Goal: Task Accomplishment & Management: Complete application form

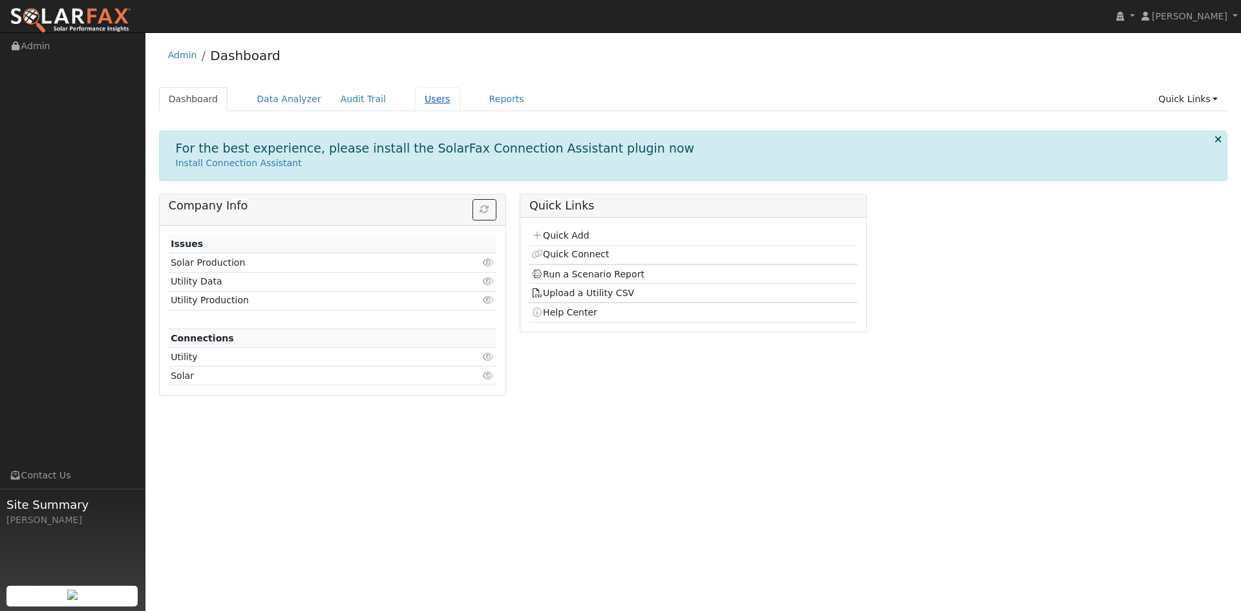
click at [460, 111] on link "Users" at bounding box center [437, 99] width 45 height 24
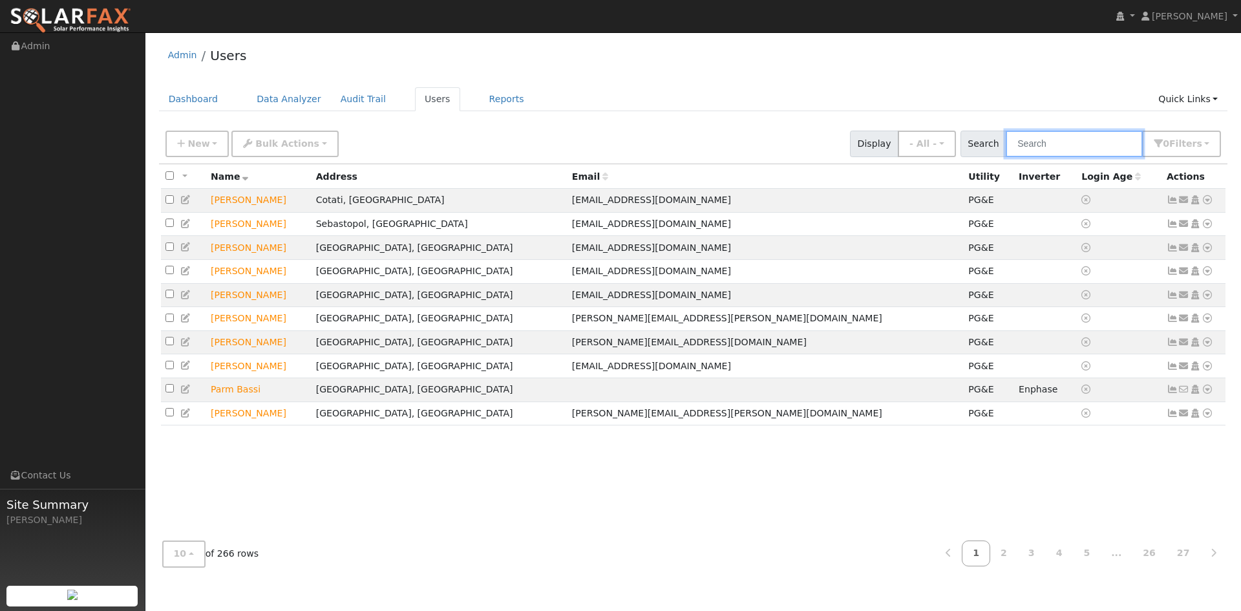
click at [1006, 155] on input "text" at bounding box center [1074, 144] width 137 height 27
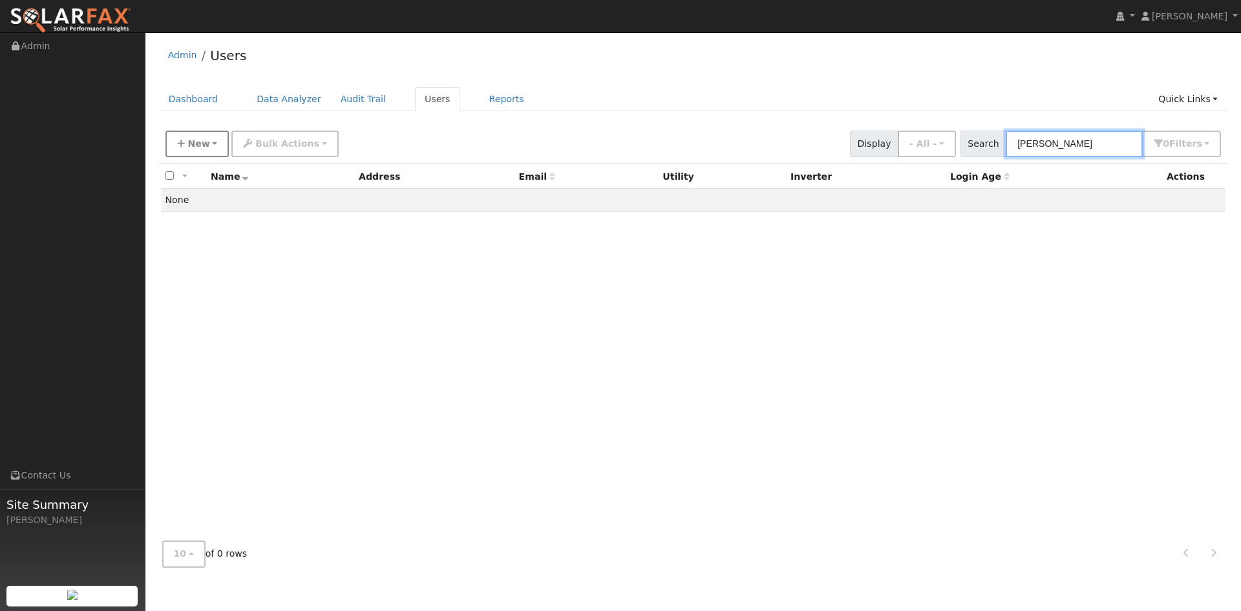
type input "[PERSON_NAME]"
click at [197, 149] on span "New" at bounding box center [198, 143] width 22 height 10
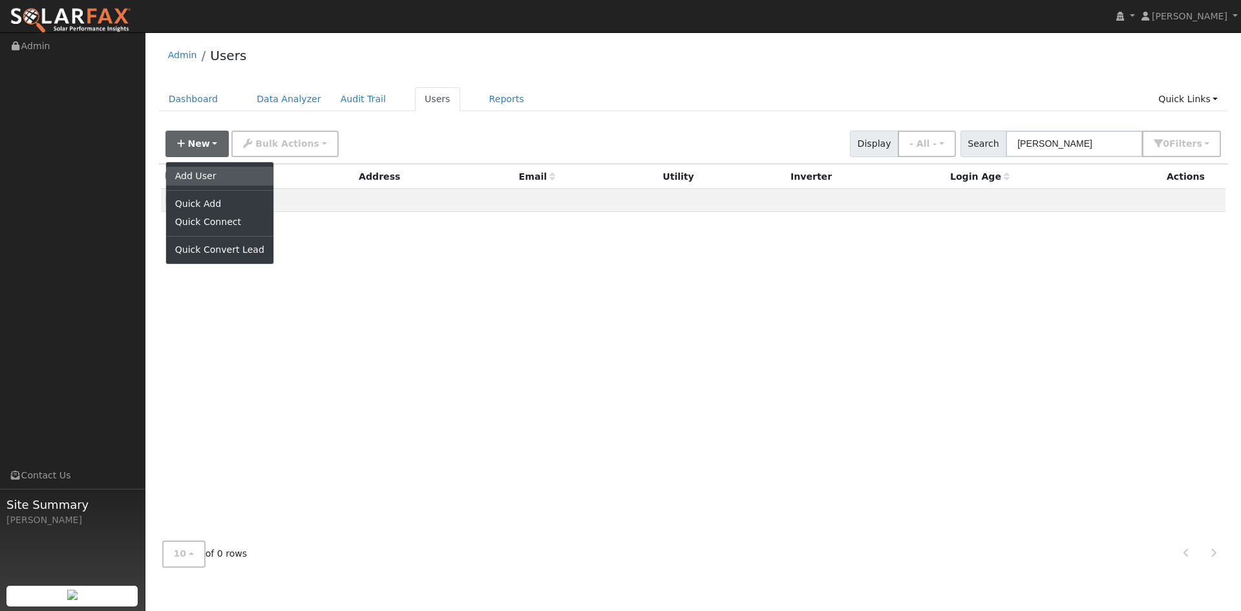
click at [208, 185] on link "Add User" at bounding box center [219, 176] width 107 height 18
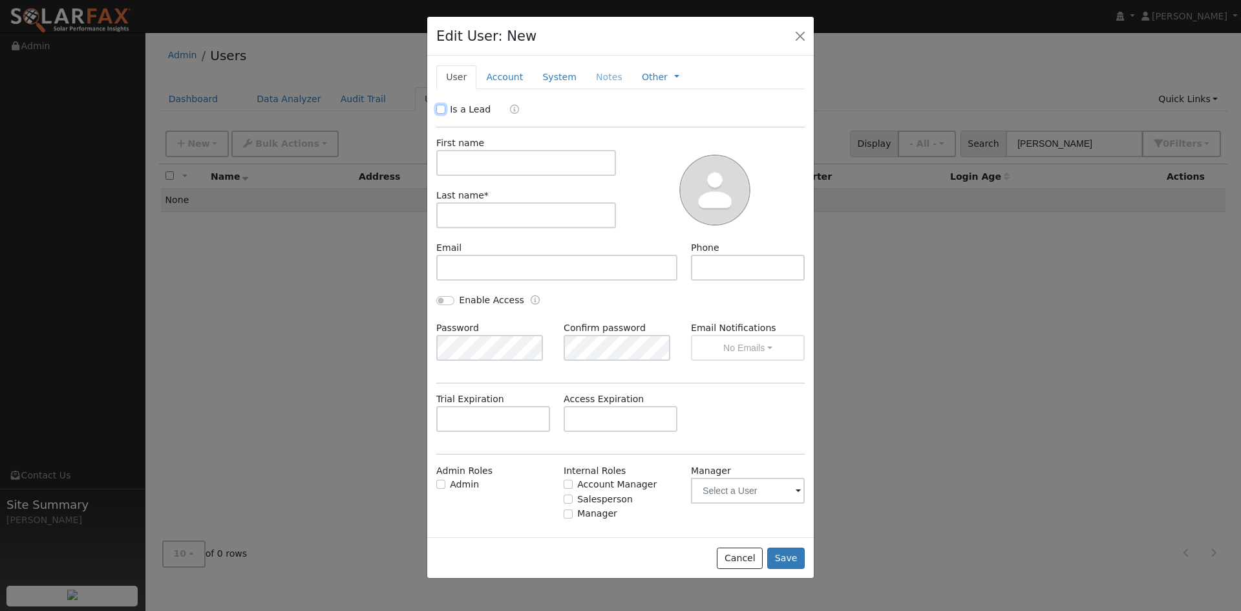
click at [442, 114] on input "Is a Lead" at bounding box center [440, 109] width 9 height 9
checkbox input "true"
click at [493, 176] on input "text" at bounding box center [526, 163] width 180 height 26
type input "John"
type input "Rampulla"
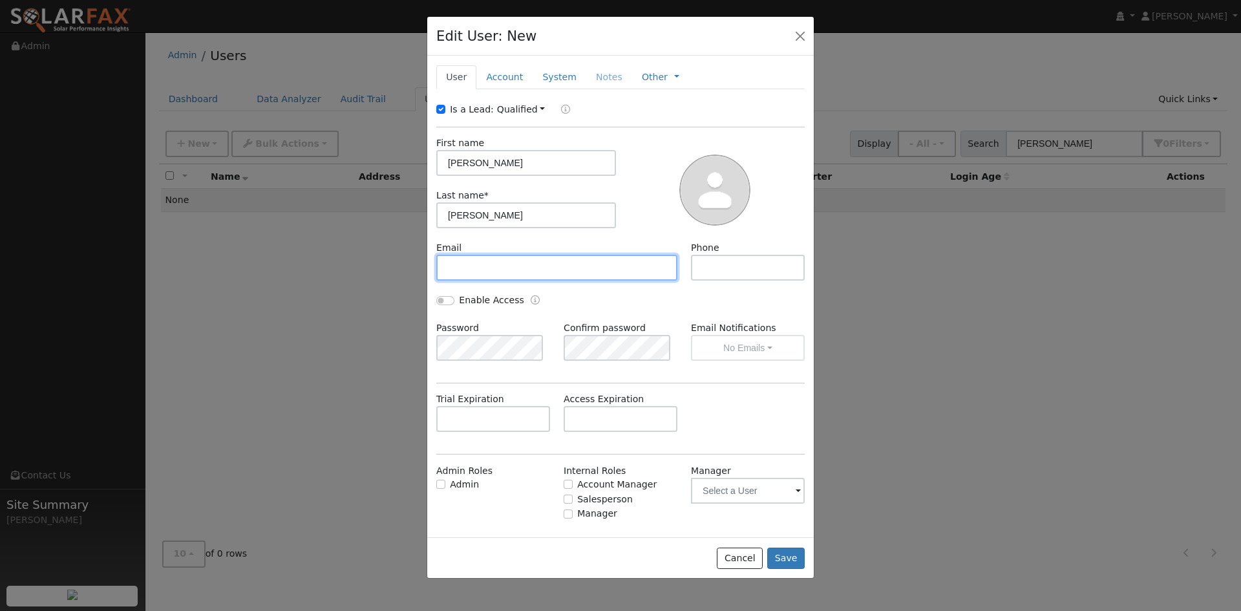
click at [474, 281] on input "text" at bounding box center [556, 268] width 241 height 26
paste input "[EMAIL_ADDRESS][DOMAIN_NAME]"
type input "[EMAIL_ADDRESS][DOMAIN_NAME]"
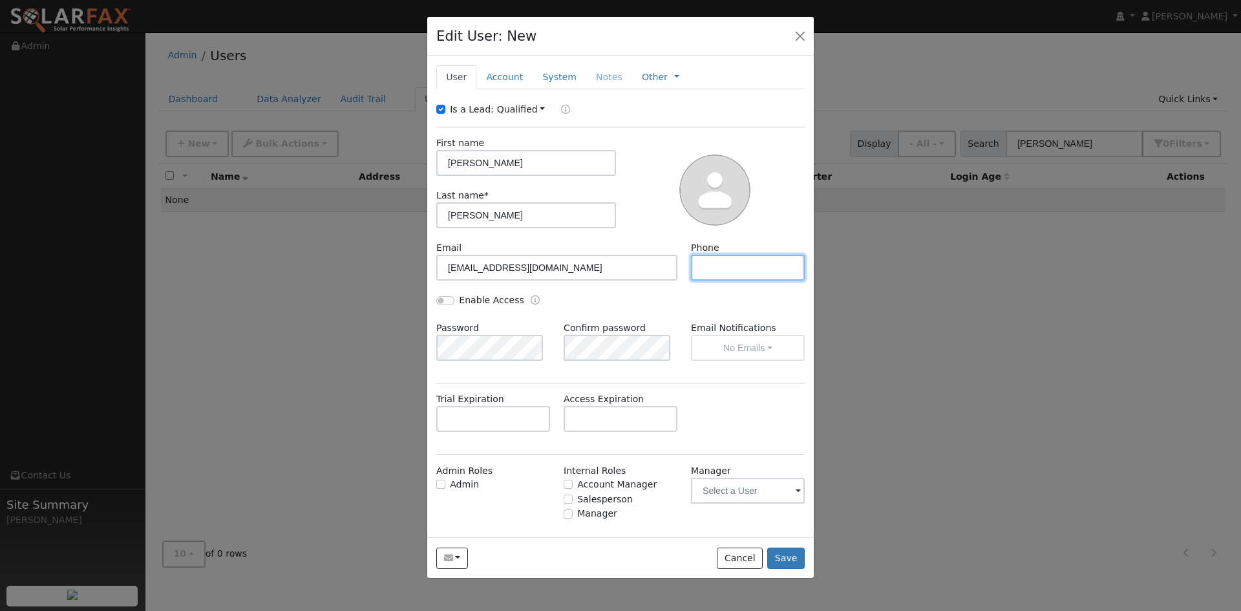
click at [735, 281] on input "text" at bounding box center [748, 268] width 114 height 26
paste input "415-609-5294"
type input "415-609-5294"
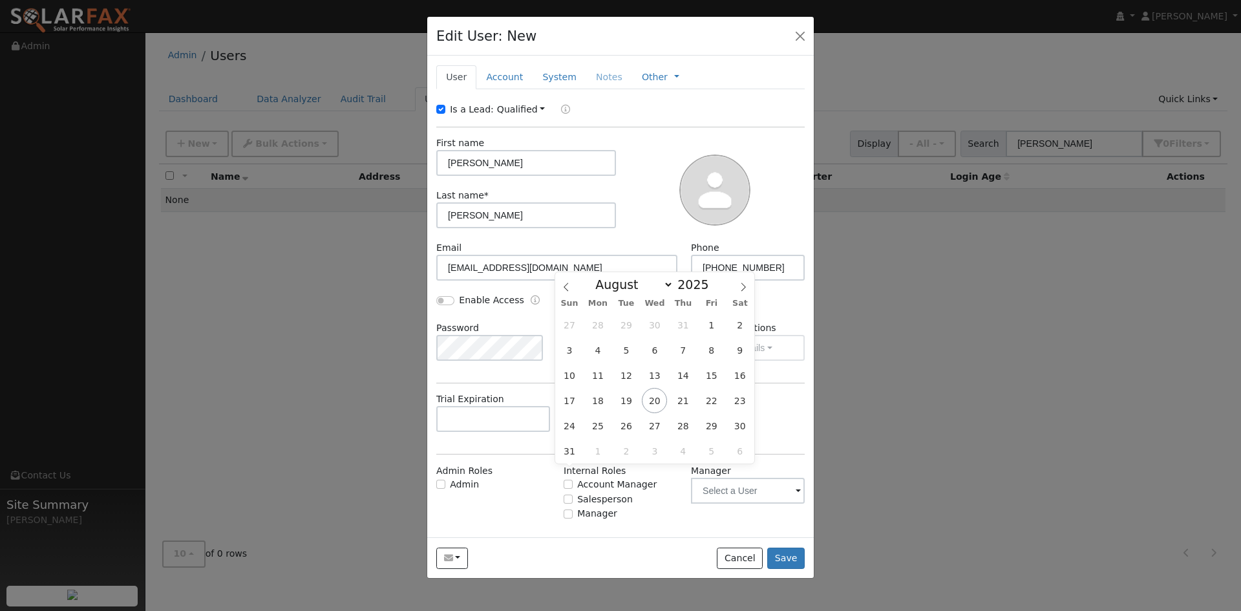
click at [619, 432] on input "text" at bounding box center [621, 419] width 114 height 26
click at [736, 284] on span at bounding box center [743, 283] width 22 height 22
select select "9"
click at [709, 376] on span "17" at bounding box center [711, 375] width 25 height 25
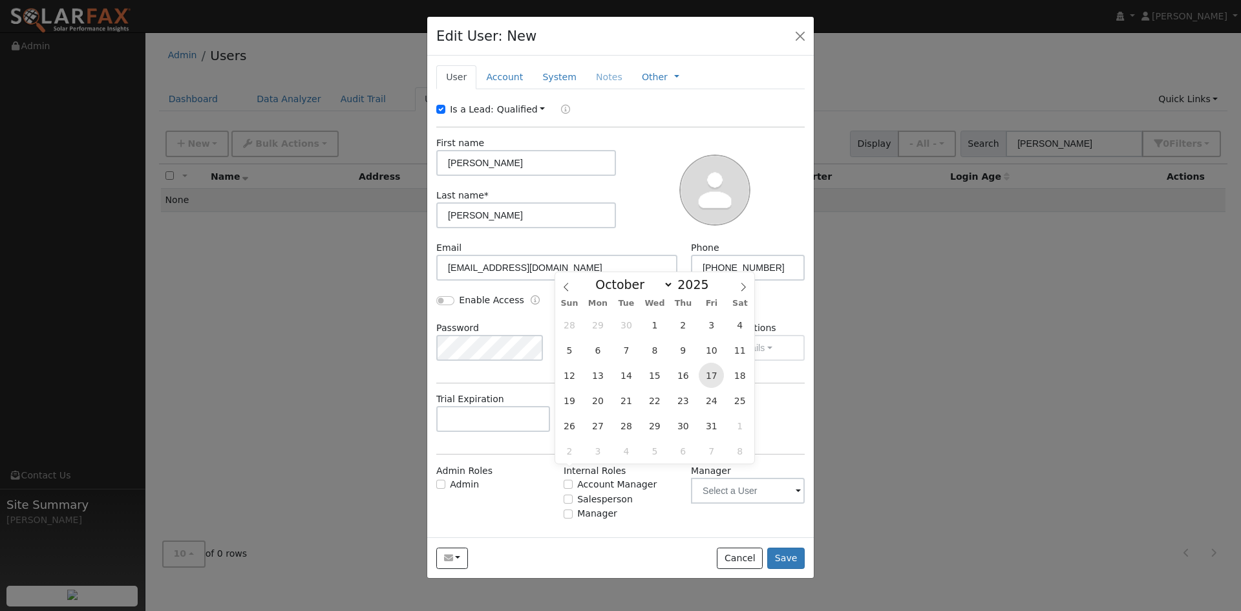
type input "10/17/2025"
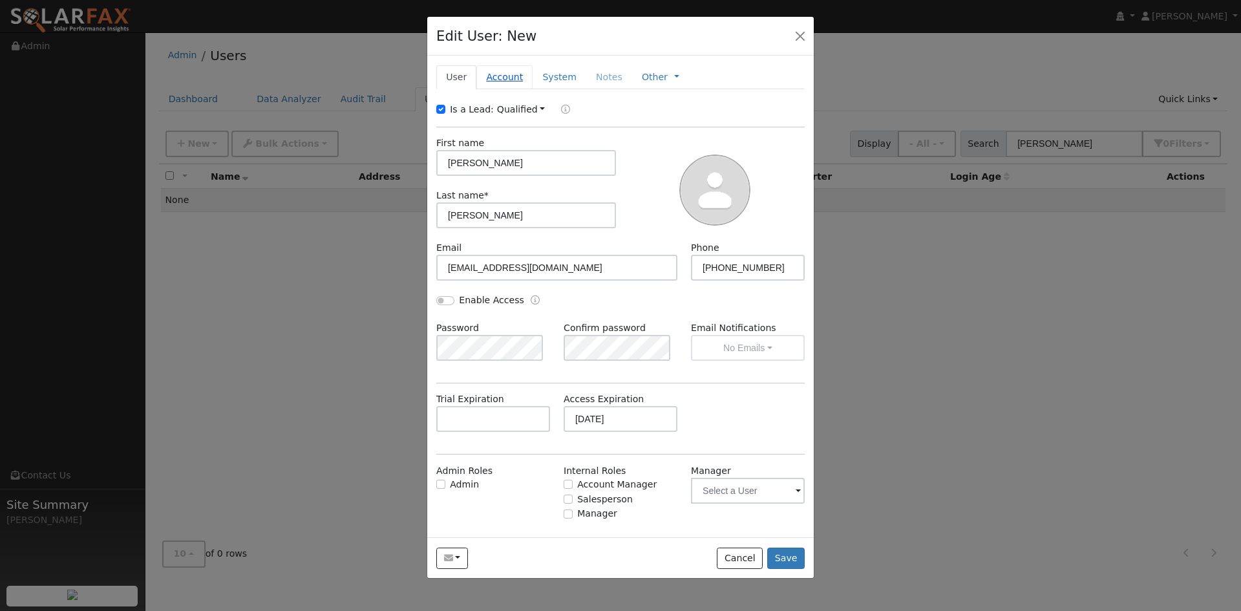
click at [520, 89] on link "Account" at bounding box center [504, 77] width 56 height 24
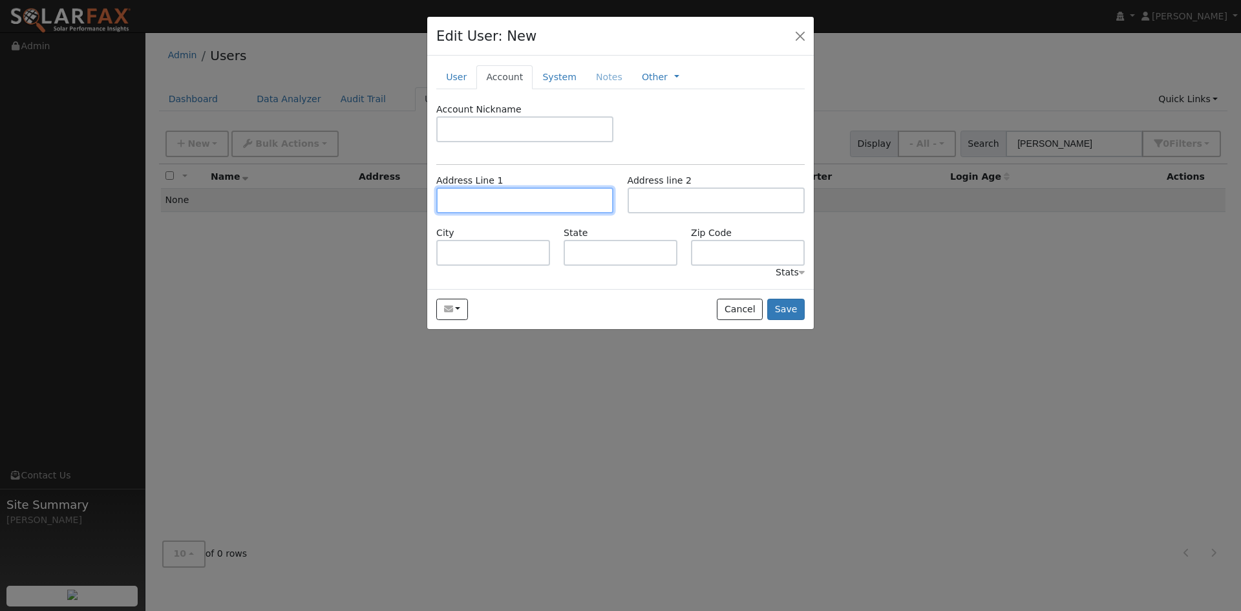
click at [542, 213] on input "text" at bounding box center [524, 200] width 177 height 26
click at [523, 213] on input "text" at bounding box center [524, 200] width 177 height 26
paste input "260 Van Winkle Drive"
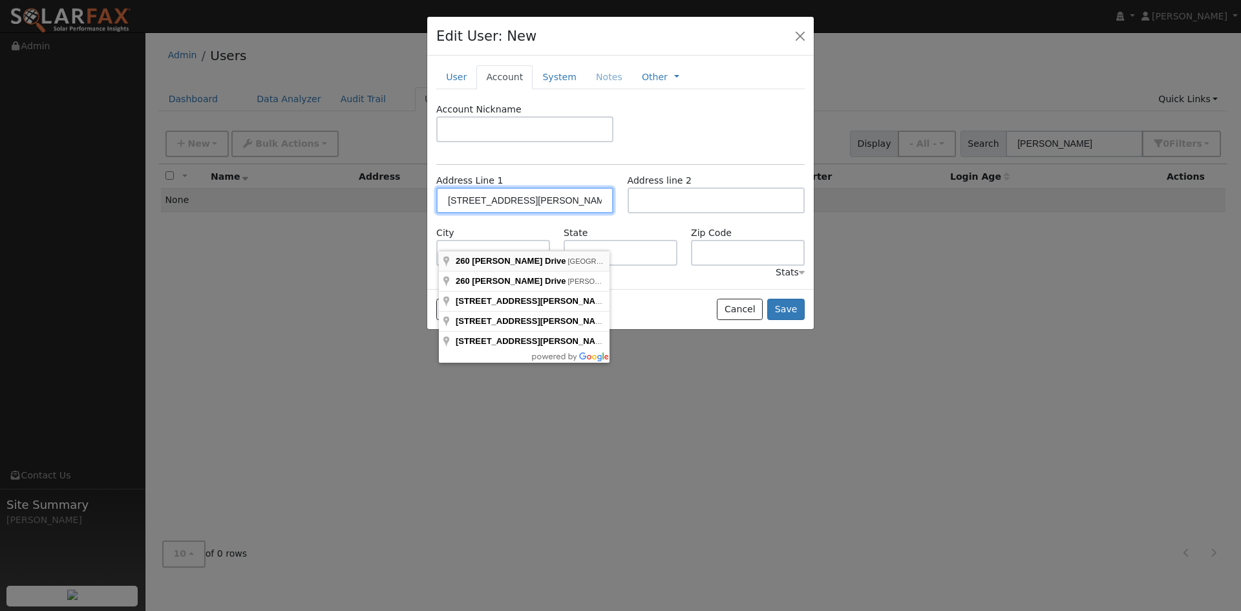
type input "260 Van Winkle Drive"
type input "San Anselmo"
type input "CA"
type input "94960"
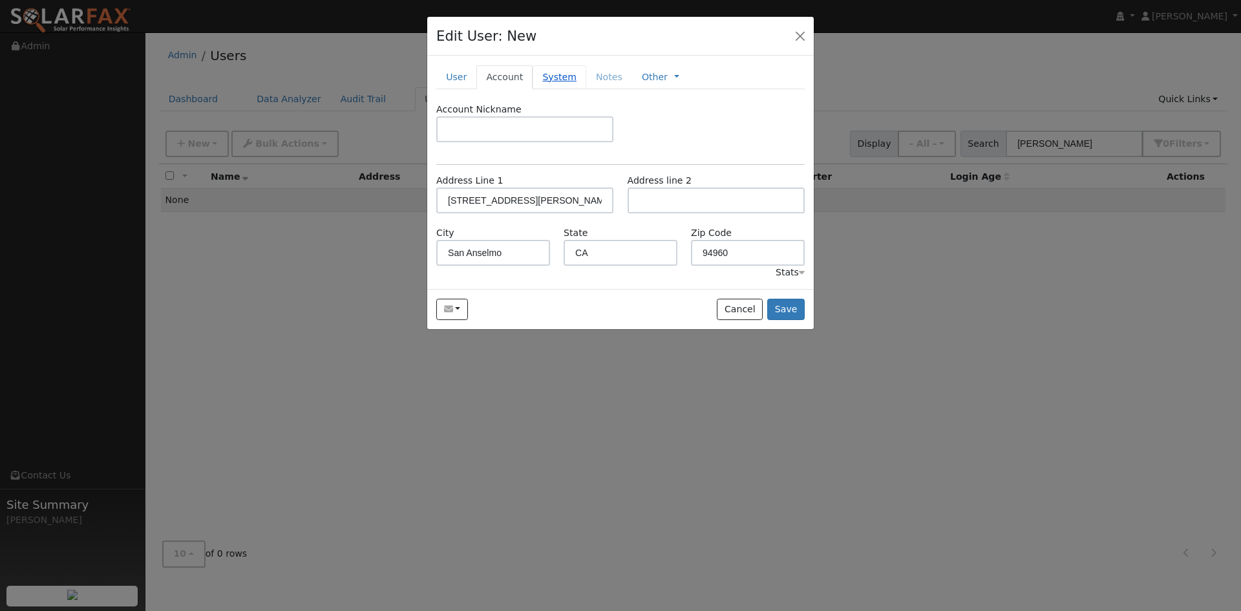
click at [583, 89] on link "System" at bounding box center [560, 77] width 54 height 24
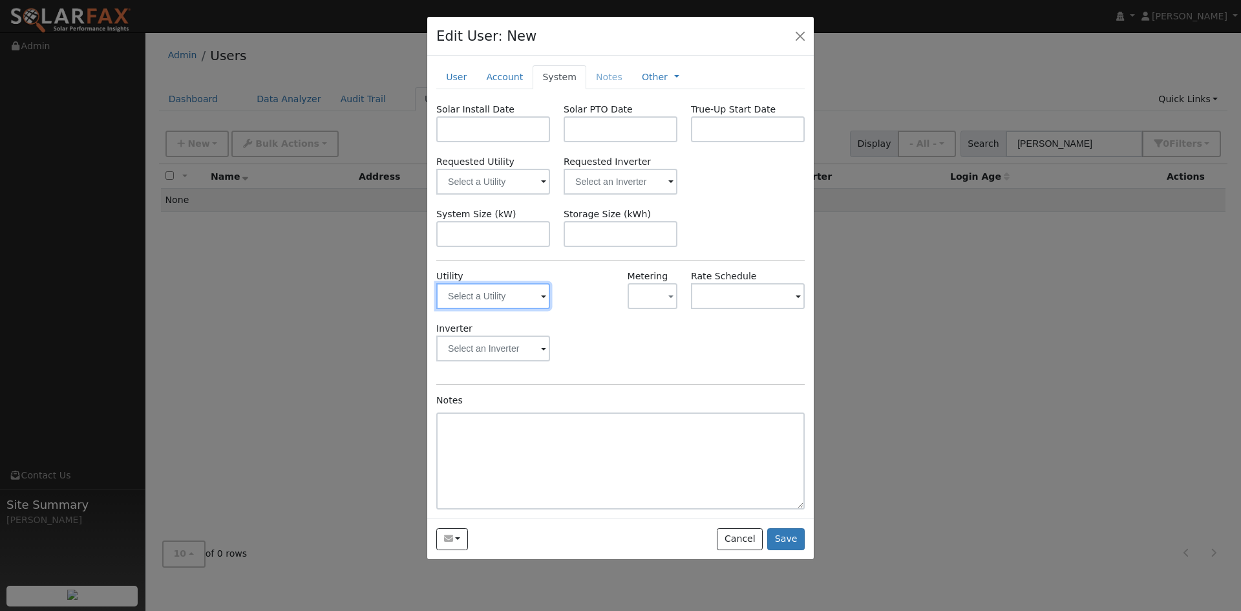
click at [507, 309] on input "text" at bounding box center [493, 296] width 114 height 26
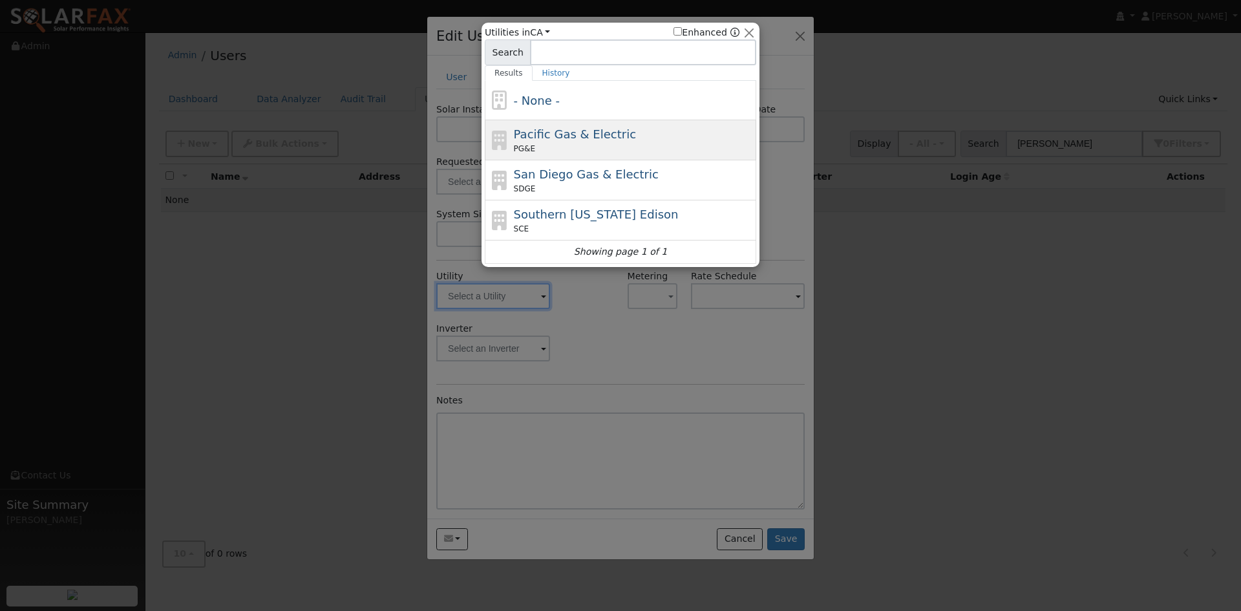
click at [573, 141] on span "Pacific Gas & Electric" at bounding box center [575, 134] width 122 height 14
type input "PG&E"
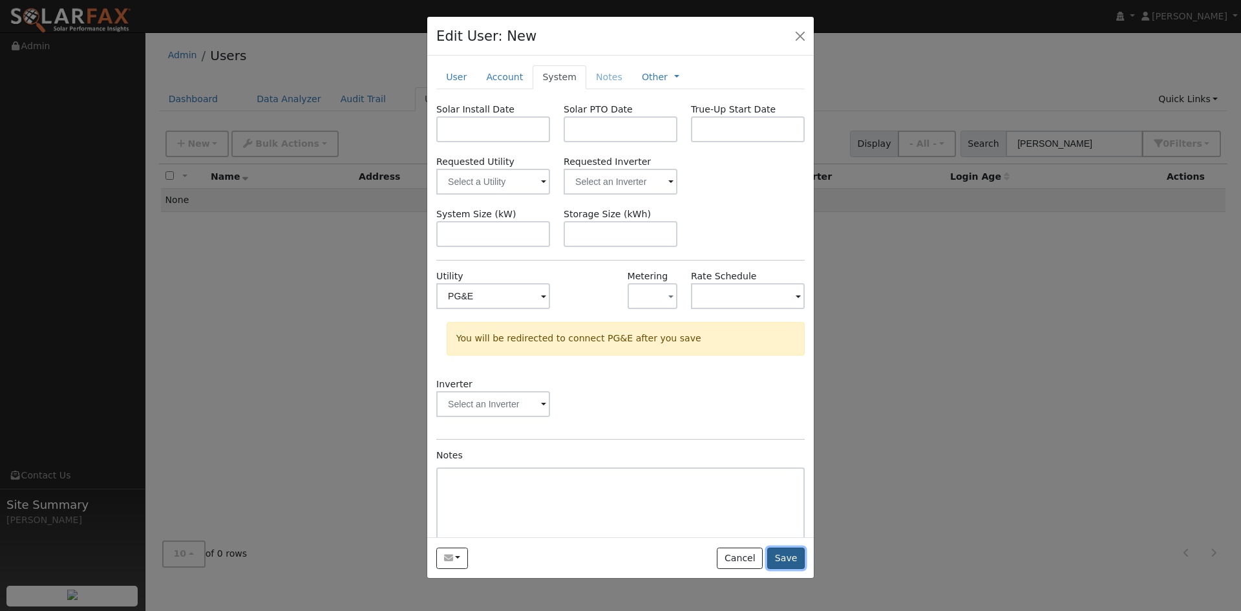
click at [785, 570] on button "Save" at bounding box center [785, 559] width 37 height 22
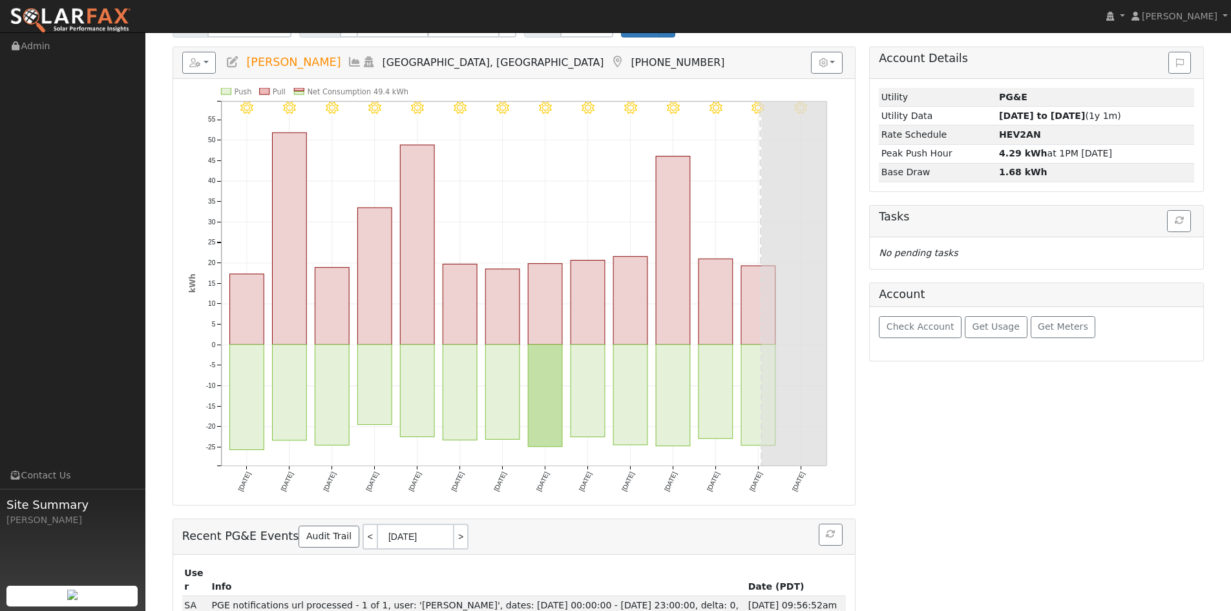
scroll to position [129, 0]
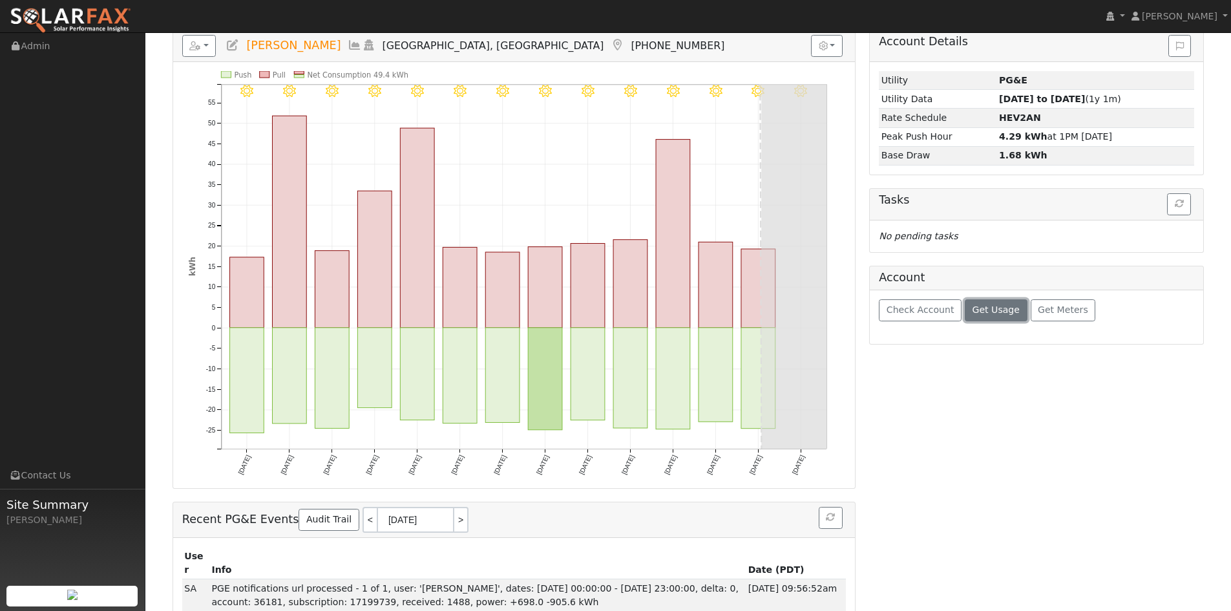
click at [1003, 321] on button "Get Usage" at bounding box center [996, 310] width 63 height 22
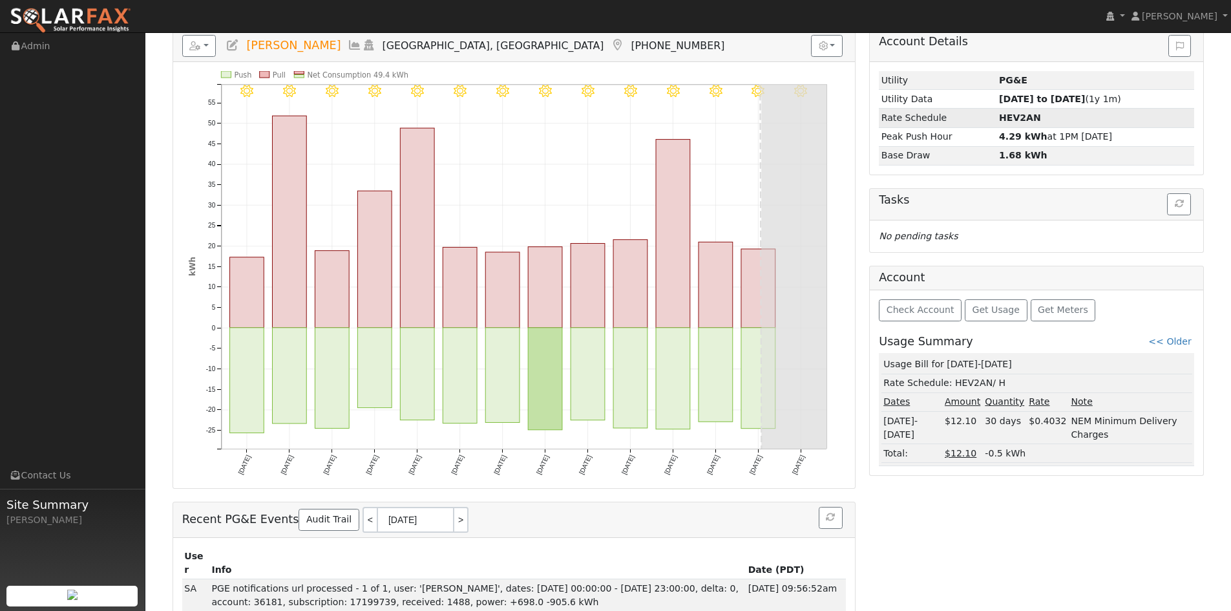
click at [1010, 123] on strong "HEV2AN" at bounding box center [1020, 117] width 42 height 10
copy strong "HEV2AN"
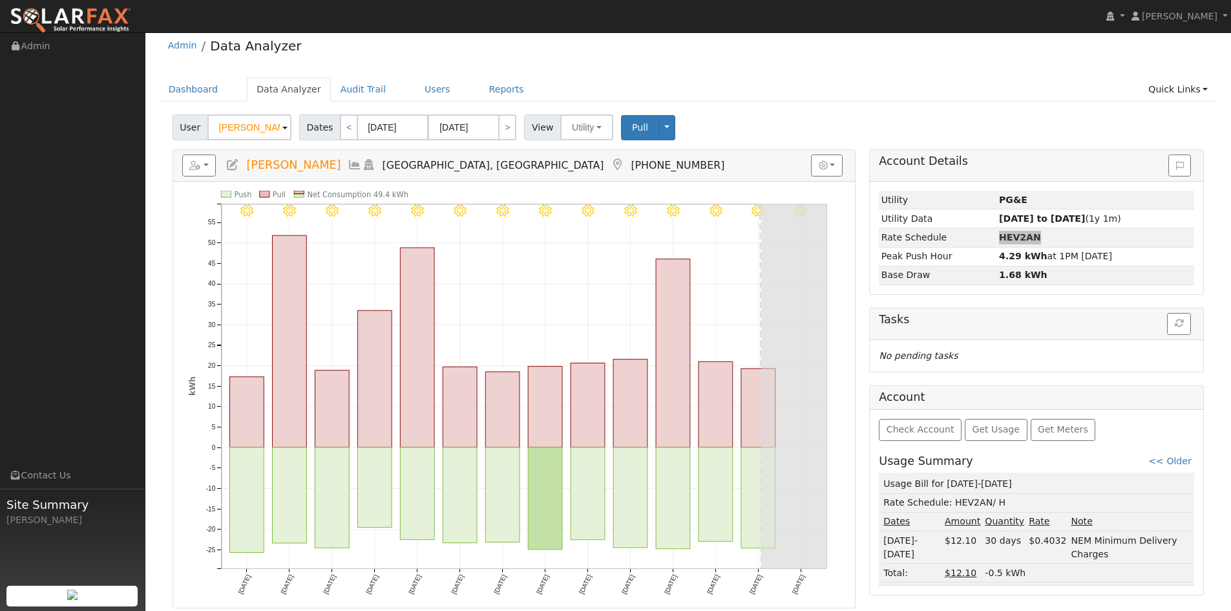
scroll to position [0, 0]
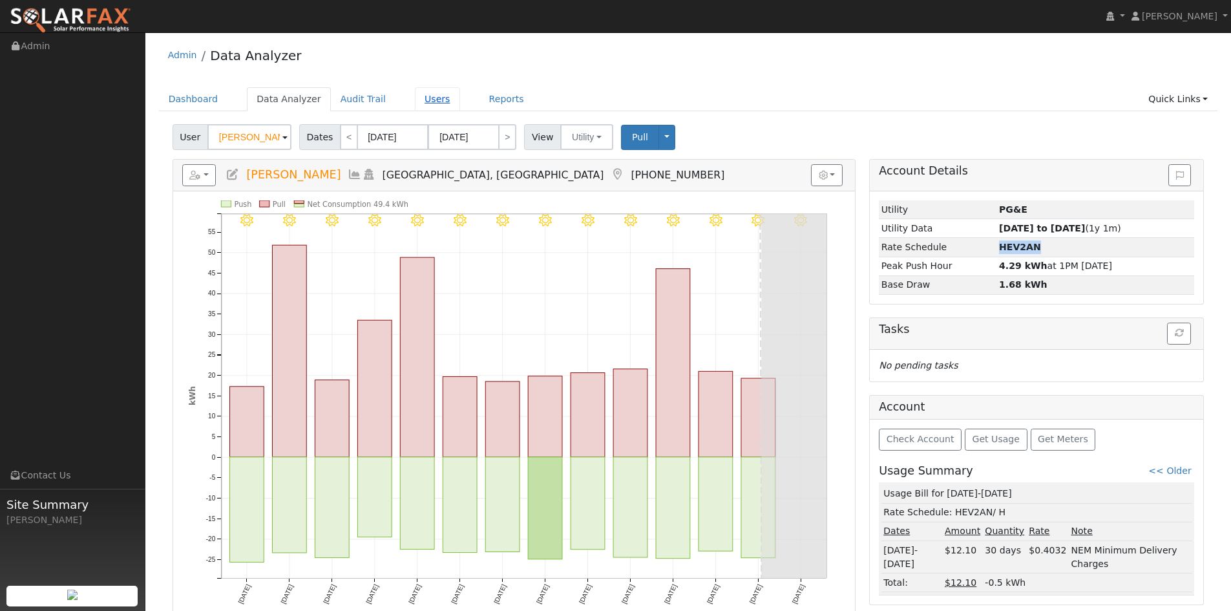
click at [460, 105] on link "Users" at bounding box center [437, 99] width 45 height 24
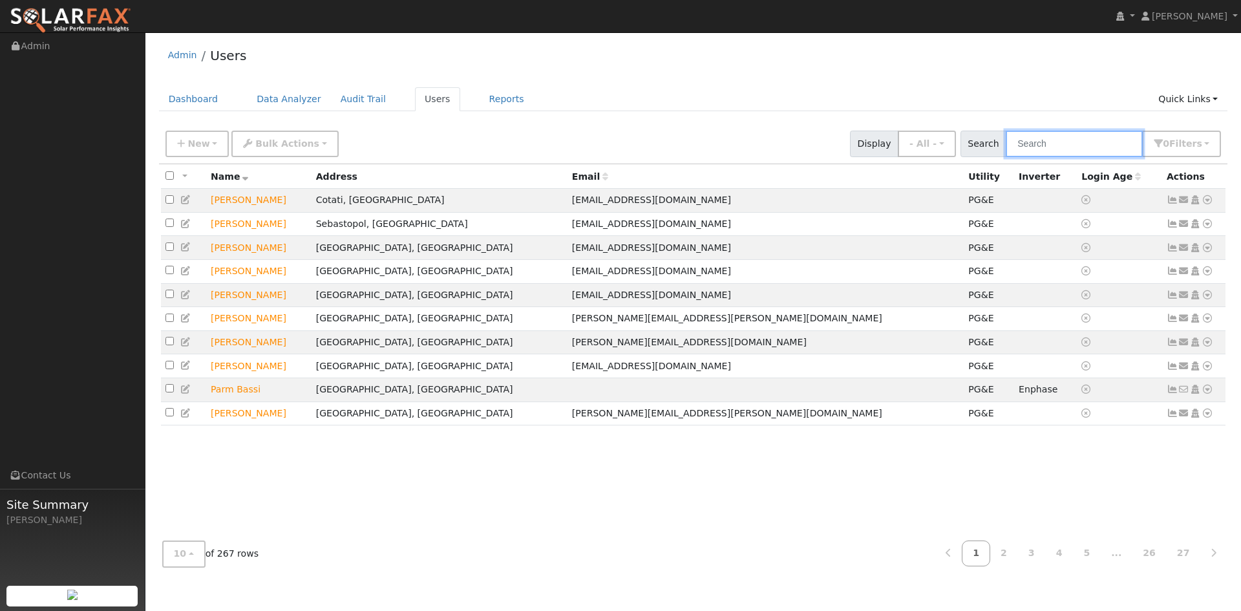
click at [1006, 157] on input "text" at bounding box center [1074, 144] width 137 height 27
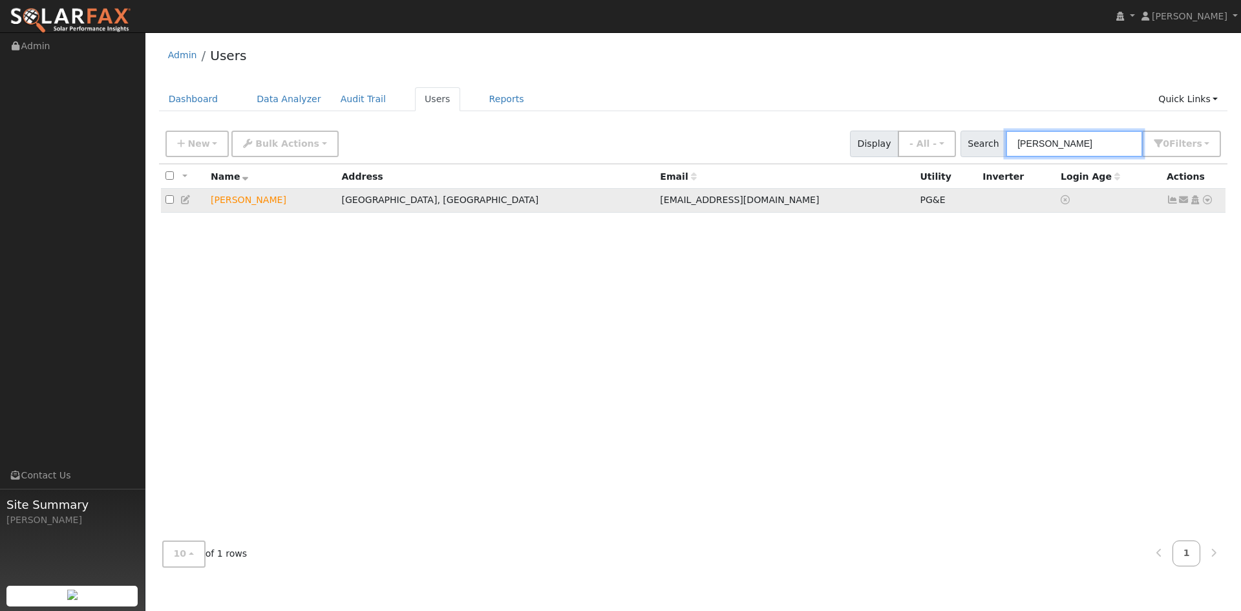
type input "[PERSON_NAME]"
click at [1204, 204] on icon at bounding box center [1208, 199] width 12 height 9
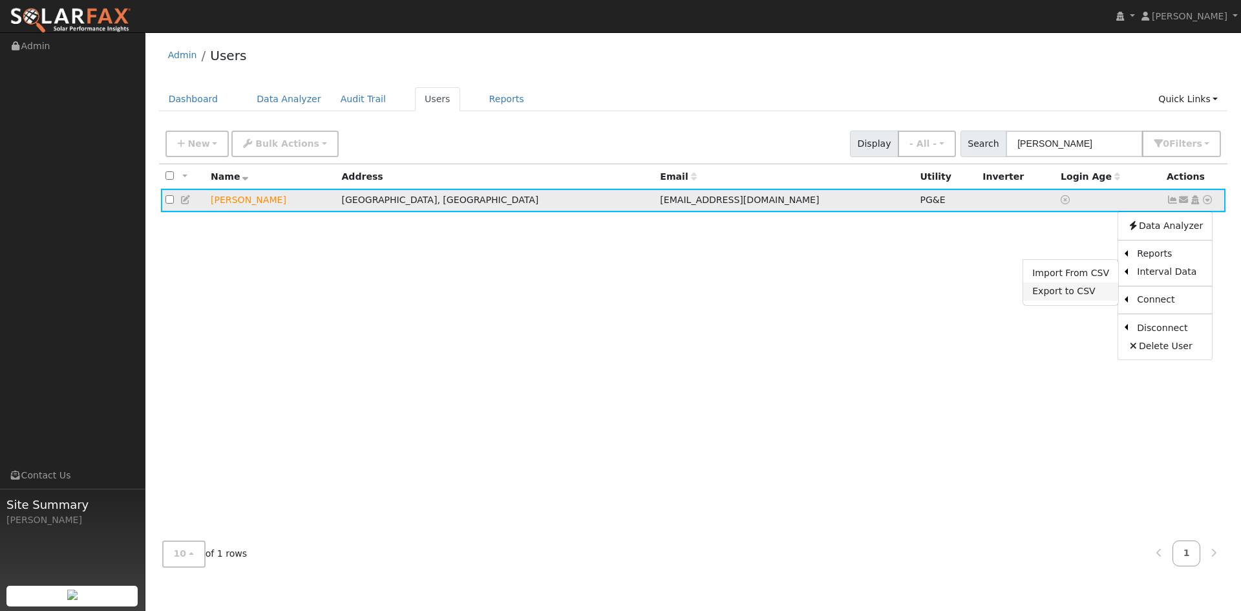
click at [1044, 301] on link "Export to CSV" at bounding box center [1070, 291] width 95 height 18
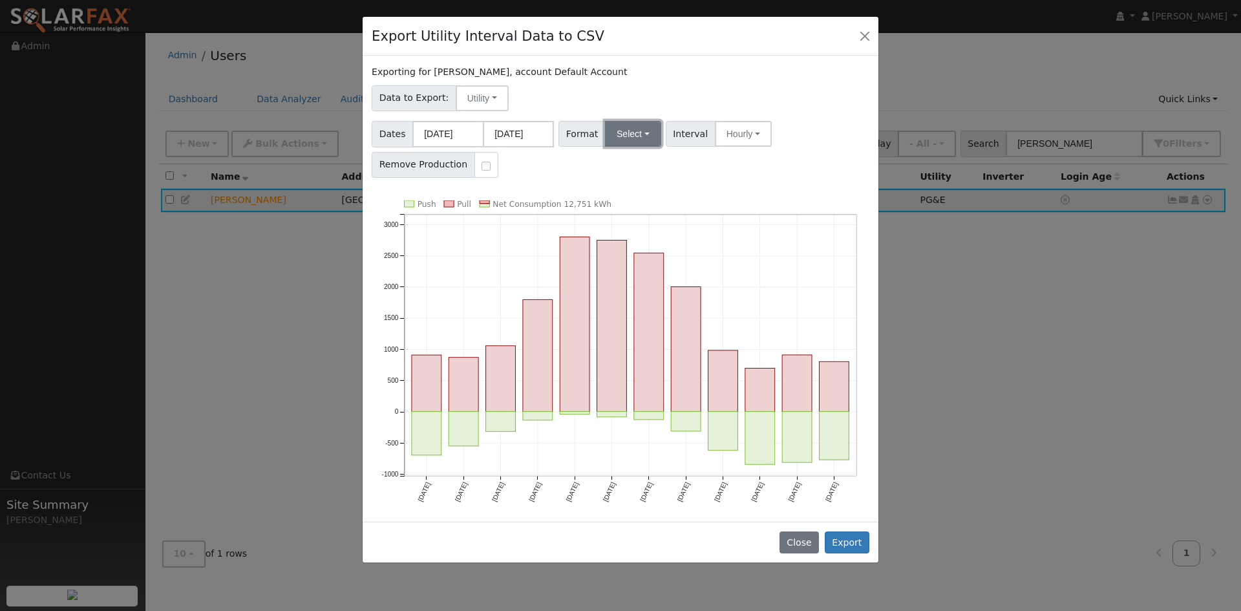
click at [645, 147] on button "Select" at bounding box center [633, 134] width 56 height 26
click at [666, 308] on link "Solargraf" at bounding box center [658, 299] width 92 height 18
click at [839, 553] on button "Export" at bounding box center [847, 542] width 45 height 22
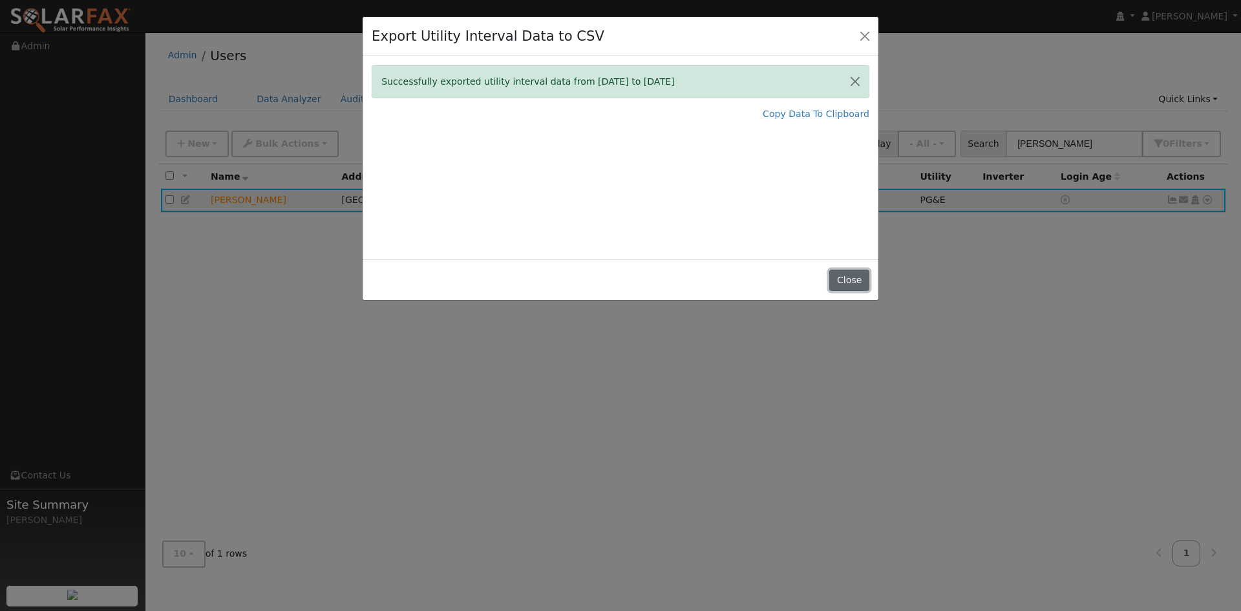
click at [847, 292] on button "Close" at bounding box center [848, 281] width 39 height 22
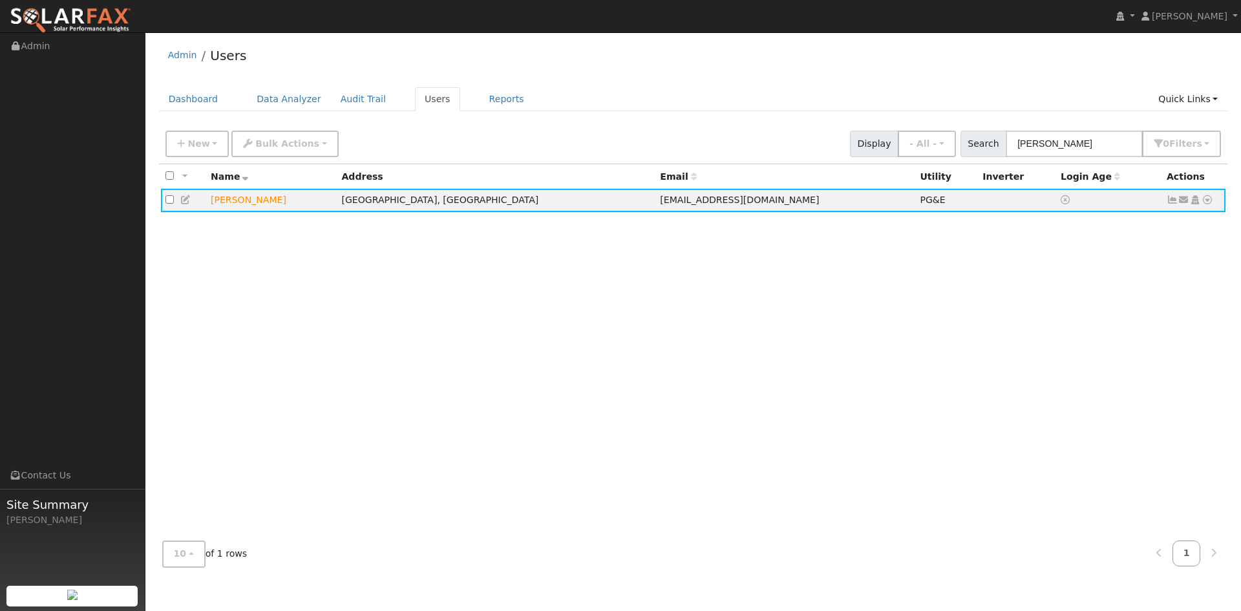
click at [726, 77] on div "Admin Users" at bounding box center [693, 58] width 1069 height 39
